Goal: Transaction & Acquisition: Purchase product/service

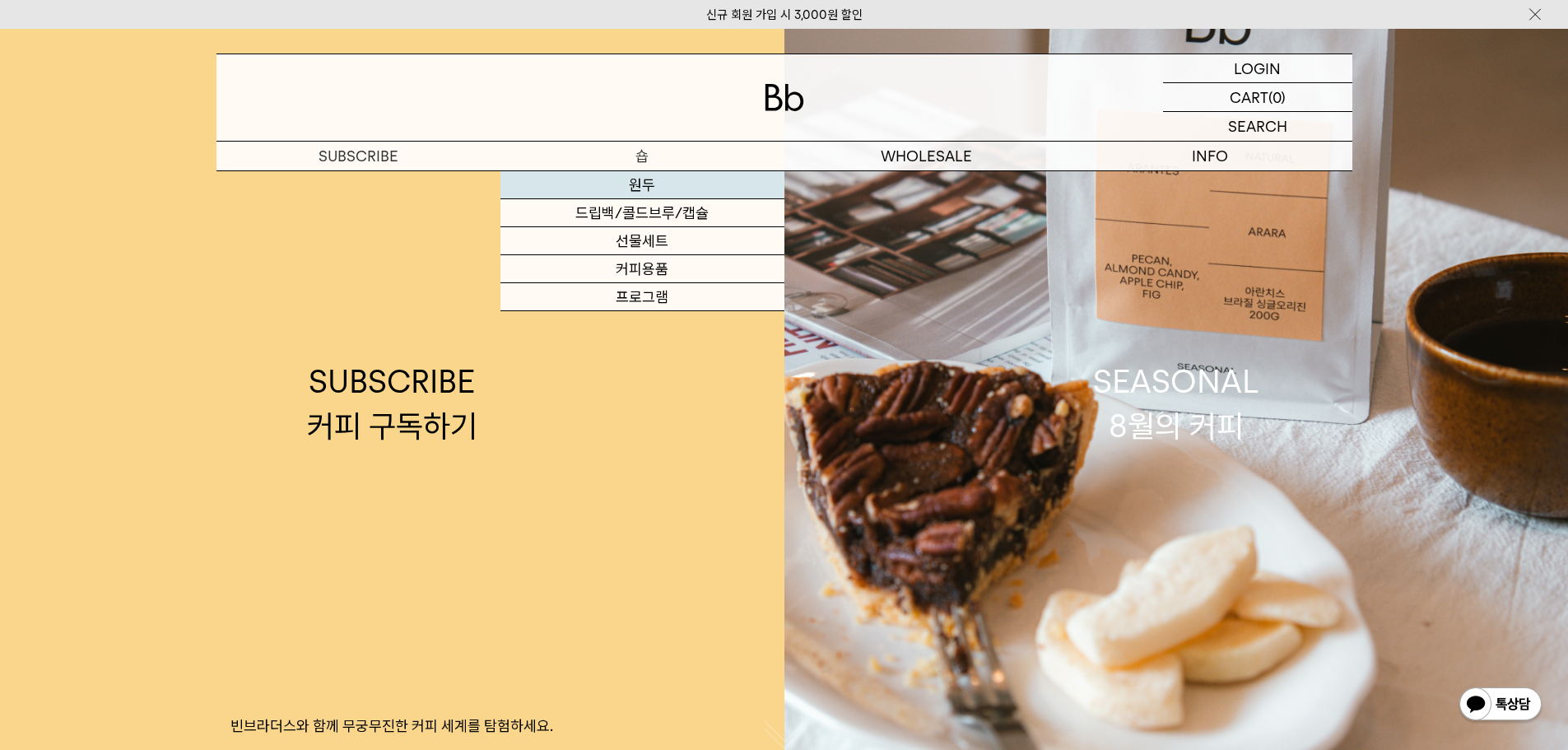
click at [638, 180] on link "원두" at bounding box center [642, 185] width 284 height 28
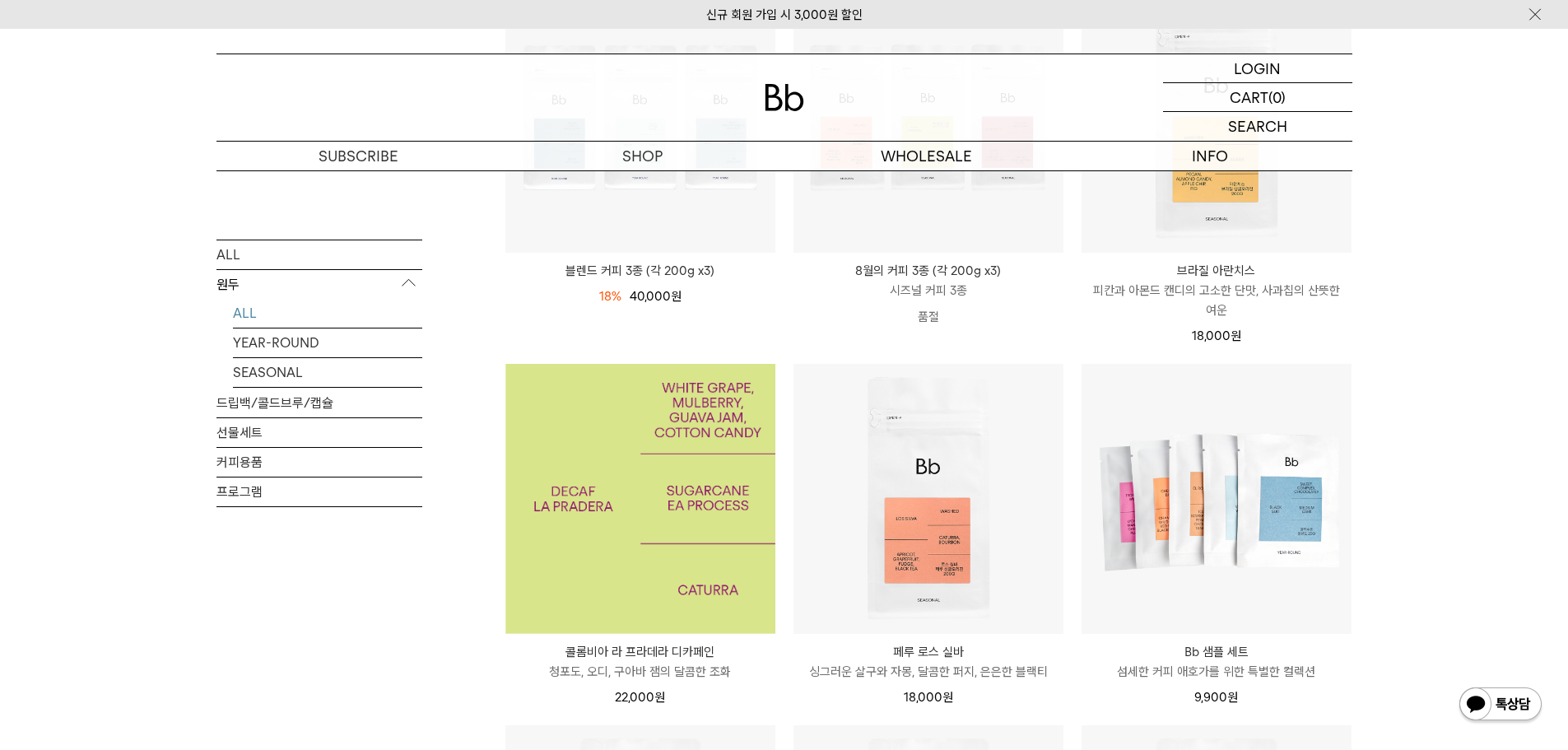
scroll to position [329, 0]
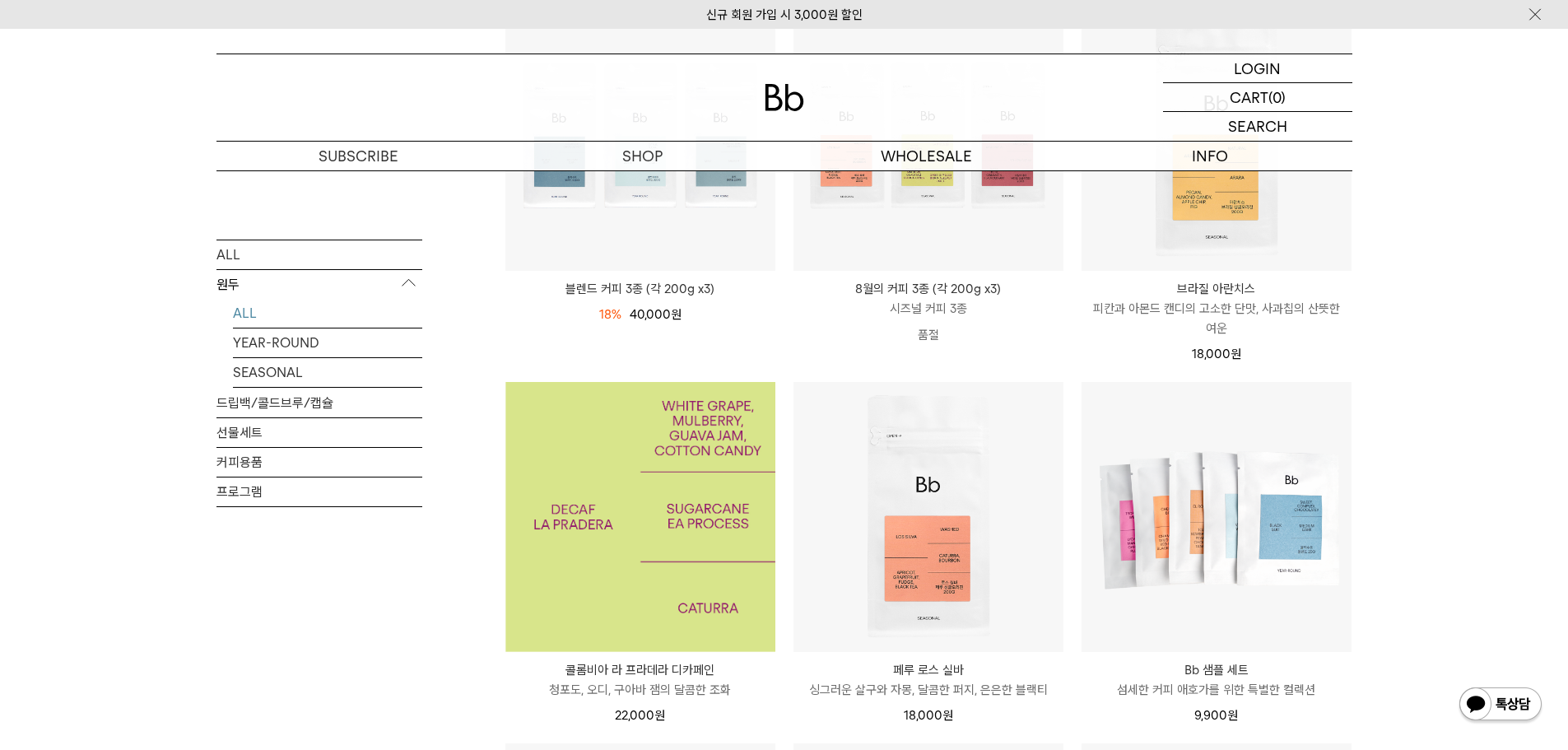
click at [681, 512] on img at bounding box center [640, 517] width 270 height 271
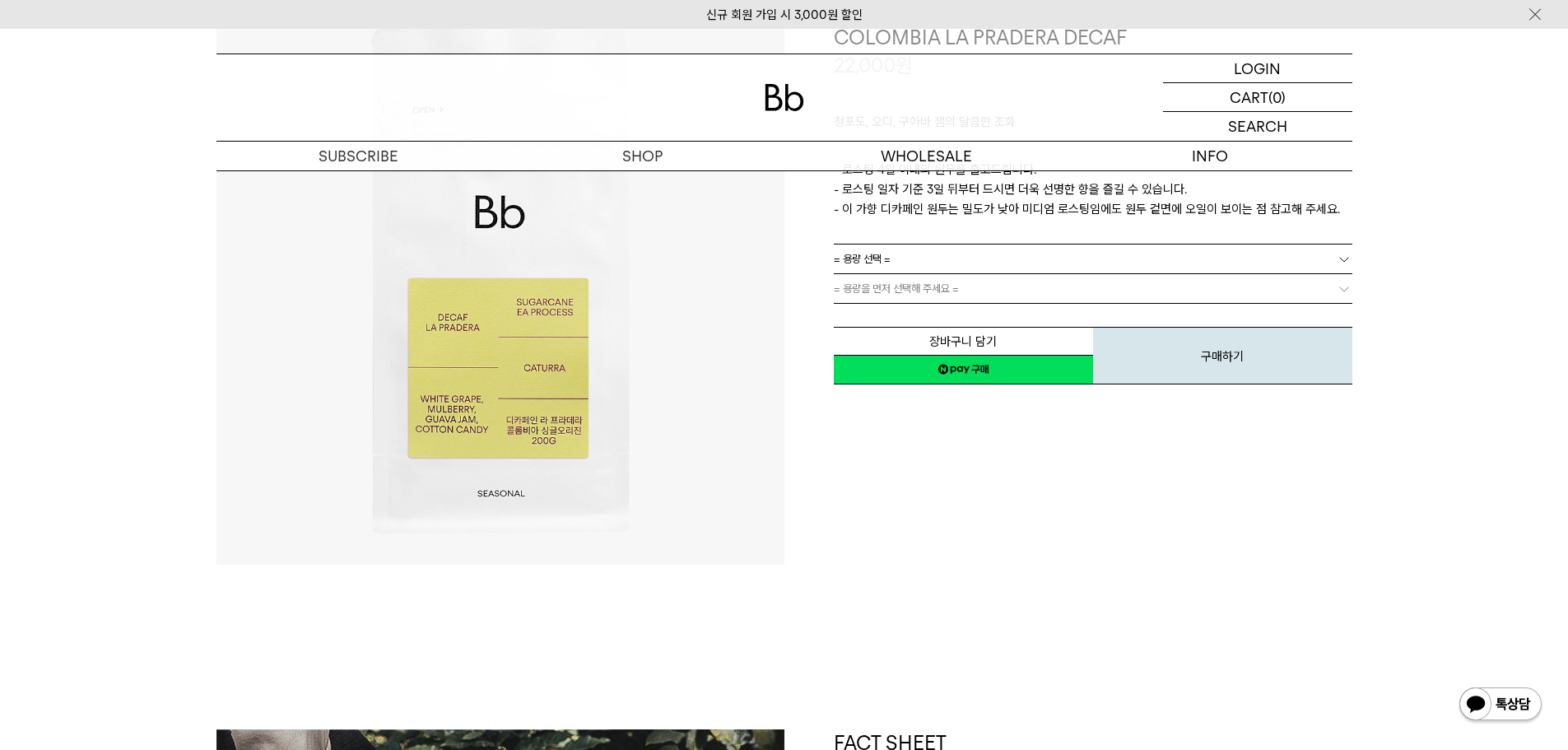
scroll to position [494, 0]
